Goal: Register for event/course

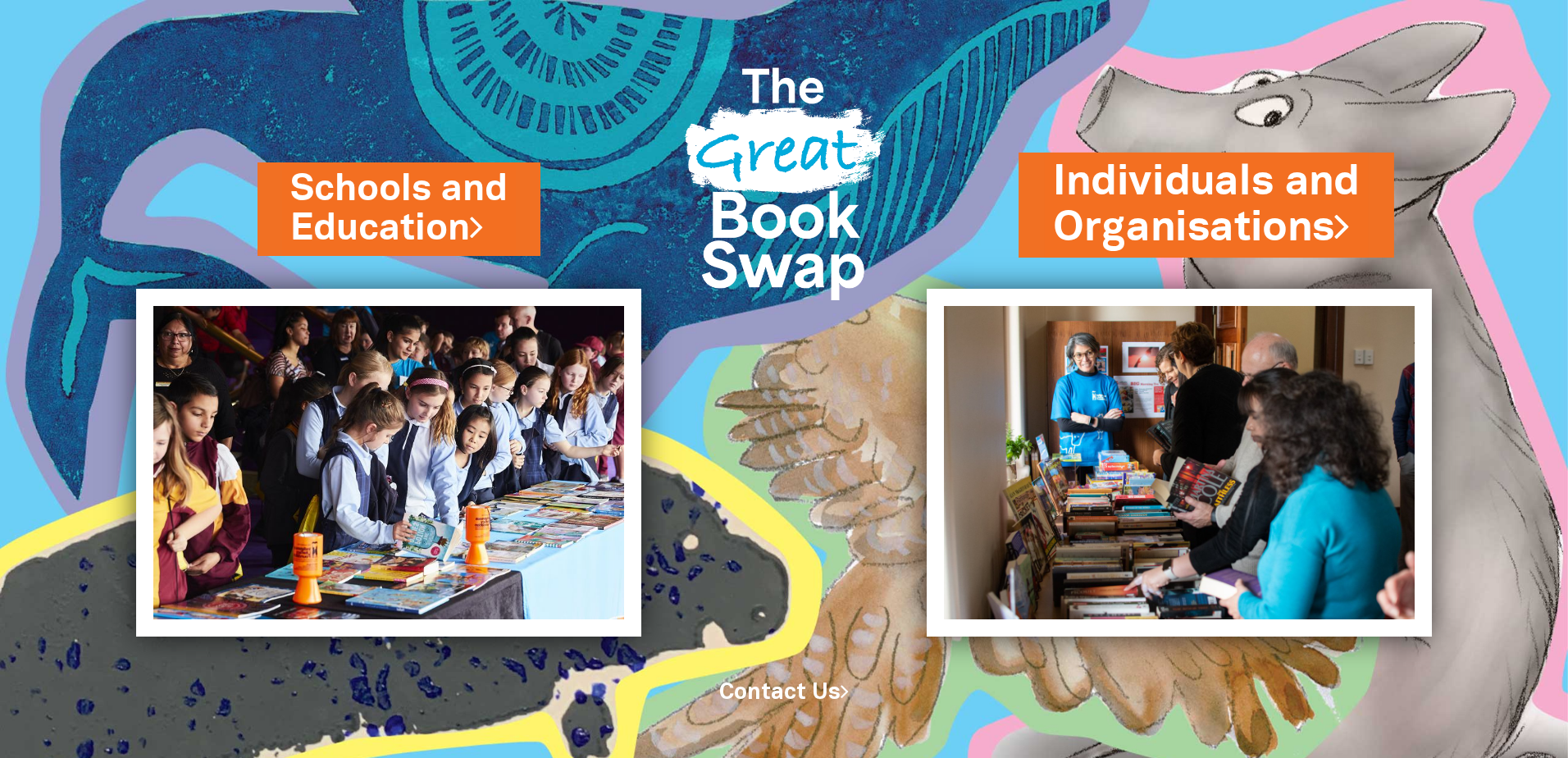
click at [1166, 224] on link "Individuals and Organisations" at bounding box center [1206, 205] width 307 height 103
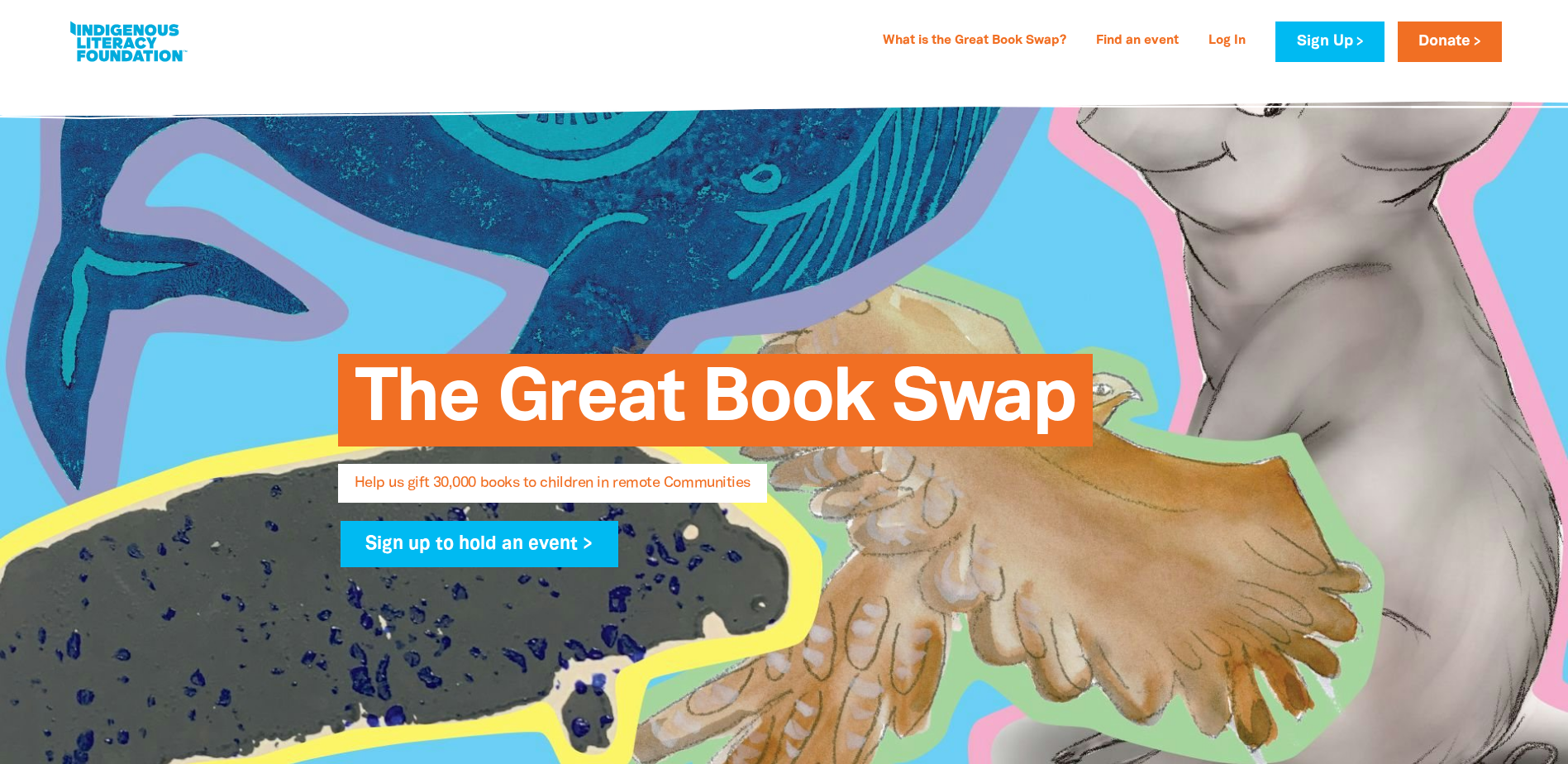
select select "AU"
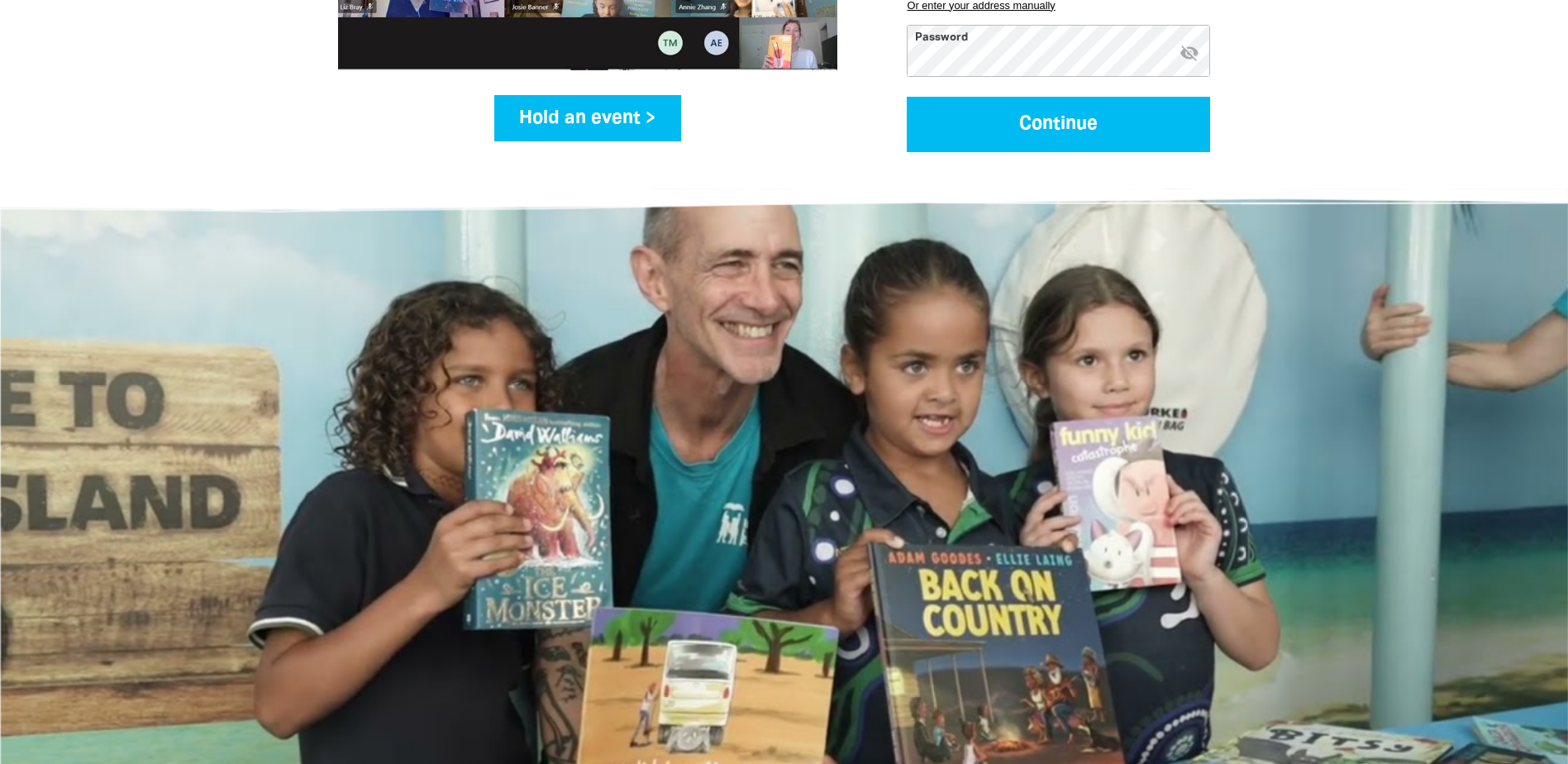
scroll to position [2563, 0]
